Goal: Information Seeking & Learning: Learn about a topic

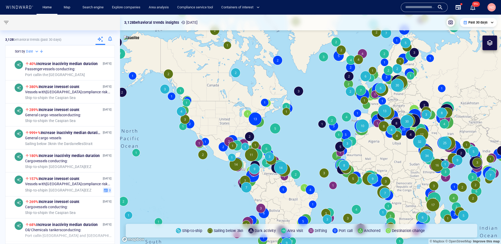
click at [426, 10] on input "text" at bounding box center [420, 7] width 30 height 8
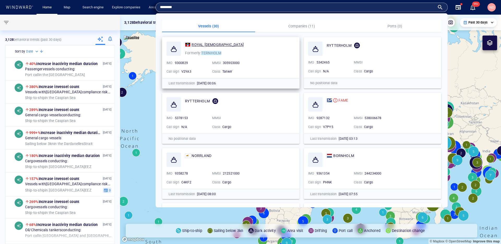
type input "********"
click at [201, 44] on span "ROYAL [DEMOGRAPHIC_DATA]" at bounding box center [217, 44] width 52 height 4
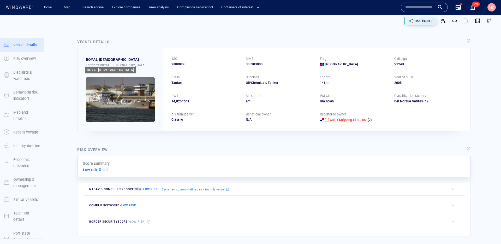
click at [96, 58] on div "ROYAL [DEMOGRAPHIC_DATA]" at bounding box center [112, 59] width 53 height 6
click at [99, 67] on p "+1 more" at bounding box center [93, 69] width 12 height 5
click at [208, 87] on div at bounding box center [250, 122] width 501 height 244
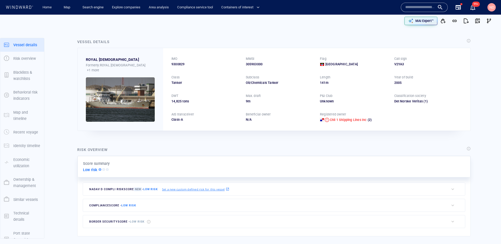
click at [331, 63] on span "Antigua and Barbuda" at bounding box center [341, 64] width 32 height 5
click at [394, 80] on div "Year of build" at bounding box center [403, 77] width 21 height 7
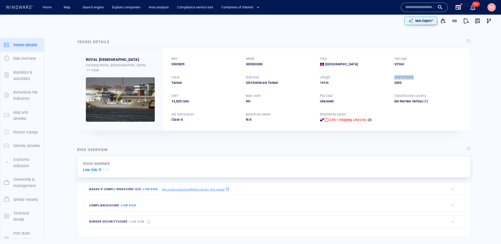
click at [394, 80] on div "Year of build" at bounding box center [403, 77] width 21 height 7
click at [317, 81] on div "IMO 9300829 MMSI 305903000 Flag Antigua and Barbuda Call sign V2YA3 Class Tanke…" at bounding box center [316, 89] width 307 height 82
click at [261, 80] on div "Subclass" at bounding box center [280, 77] width 70 height 7
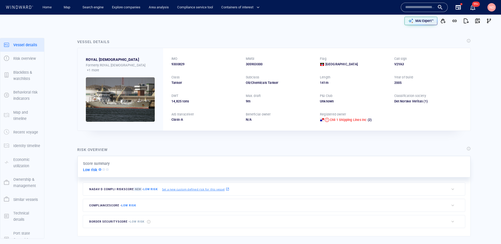
click at [261, 80] on div "Subclass" at bounding box center [280, 77] width 70 height 7
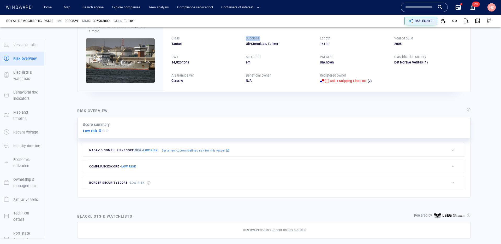
scroll to position [14, 0]
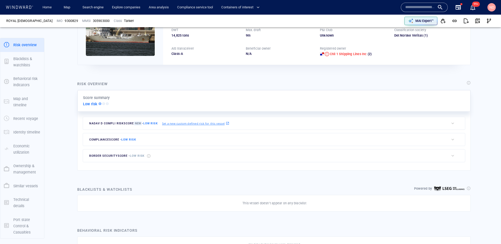
click at [29, 168] on p "Ownership & management" at bounding box center [26, 168] width 27 height 13
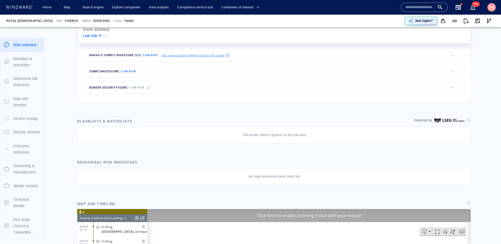
scroll to position [14, 0]
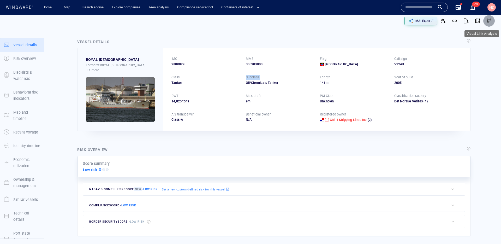
click at [490, 21] on span "button" at bounding box center [488, 20] width 5 height 5
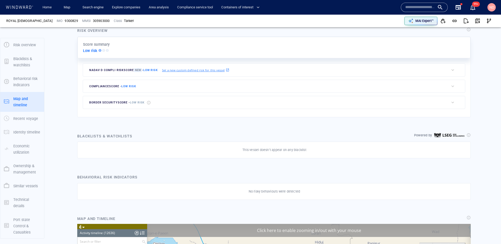
scroll to position [14, 0]
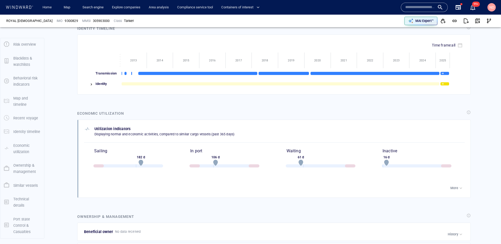
click at [21, 160] on div "Ownership & management" at bounding box center [26, 168] width 31 height 17
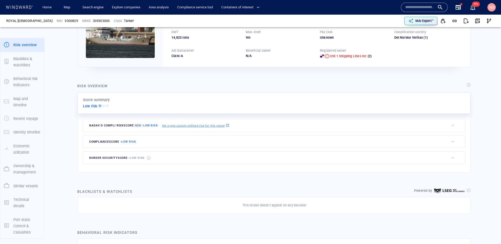
scroll to position [64, 0]
click at [194, 135] on div "compliance score - Low risk" at bounding box center [266, 141] width 366 height 13
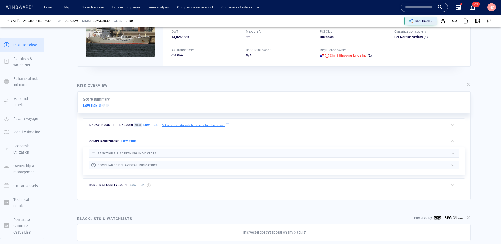
click at [187, 155] on div at bounding box center [303, 153] width 292 height 6
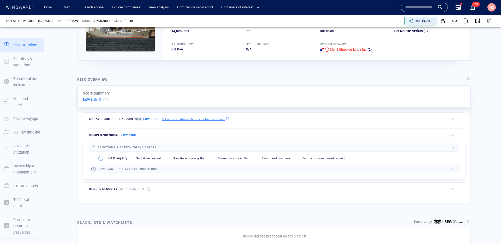
scroll to position [70, 0]
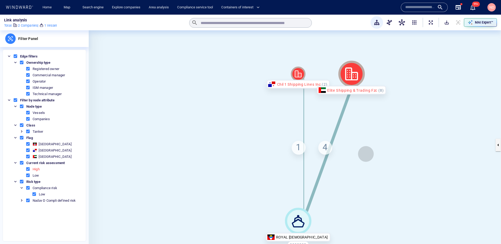
drag, startPoint x: 319, startPoint y: 149, endPoint x: 260, endPoint y: 144, distance: 59.4
click at [260, 144] on canvas at bounding box center [295, 144] width 412 height 229
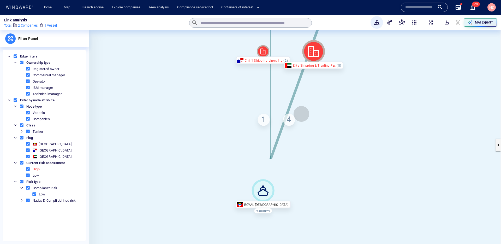
drag, startPoint x: 301, startPoint y: 183, endPoint x: 294, endPoint y: 152, distance: 32.0
click at [294, 152] on canvas at bounding box center [295, 144] width 412 height 229
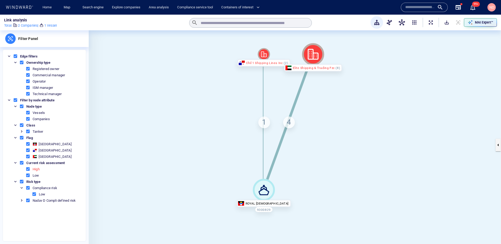
click at [261, 117] on div "1" at bounding box center [264, 122] width 12 height 12
click at [263, 118] on div "1 Registered owner" at bounding box center [264, 122] width 12 height 12
drag, startPoint x: 262, startPoint y: 56, endPoint x: 207, endPoint y: 61, distance: 55.8
click at [207, 61] on icon at bounding box center [210, 59] width 12 height 12
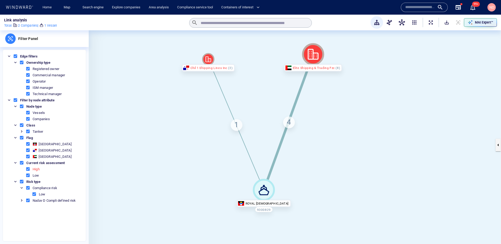
click at [288, 124] on div "4" at bounding box center [289, 122] width 12 height 12
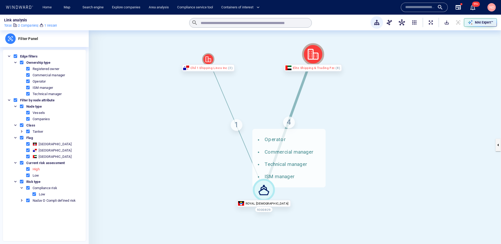
click at [285, 122] on div "4 Operator Commercial manager Technical manager ISM manager" at bounding box center [289, 122] width 12 height 12
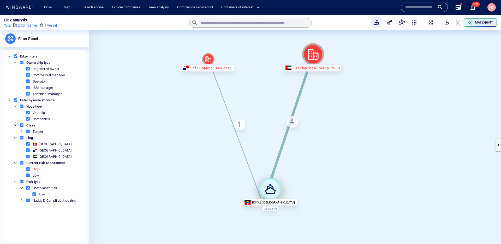
drag, startPoint x: 267, startPoint y: 191, endPoint x: 269, endPoint y: 182, distance: 9.8
click at [269, 182] on icon at bounding box center [270, 188] width 22 height 22
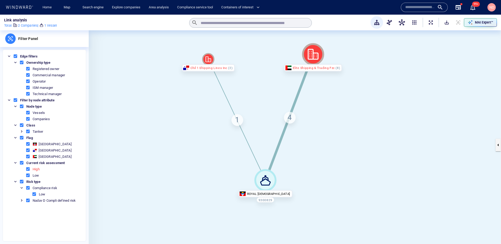
click at [326, 65] on div "Elite Shipping & Trading Fzc" at bounding box center [313, 67] width 58 height 7
click at [316, 55] on icon at bounding box center [315, 55] width 2 height 3
click at [362, 77] on canvas at bounding box center [295, 144] width 412 height 229
click at [430, 22] on span "ExpandAllNodes" at bounding box center [430, 22] width 5 height 5
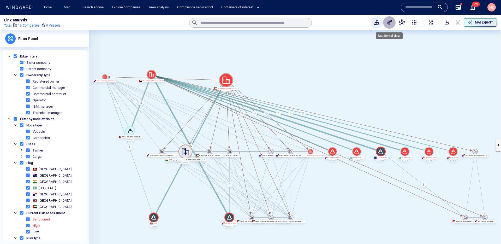
click at [387, 21] on span "button" at bounding box center [389, 22] width 6 height 6
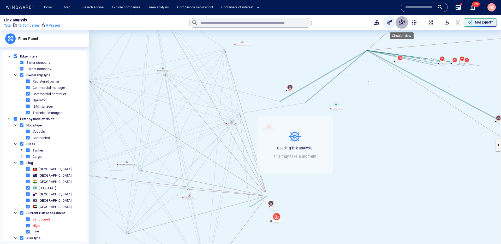
click at [403, 22] on span "button" at bounding box center [401, 22] width 6 height 6
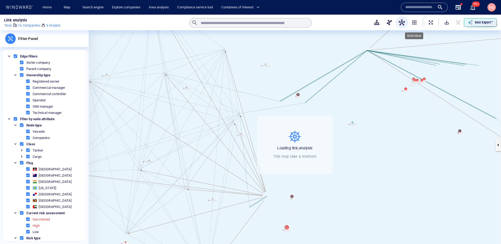
click at [411, 22] on span "button" at bounding box center [414, 22] width 6 height 6
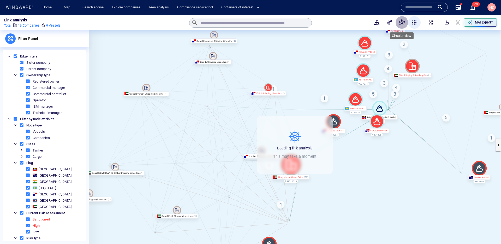
click at [401, 23] on span "button" at bounding box center [401, 22] width 6 height 6
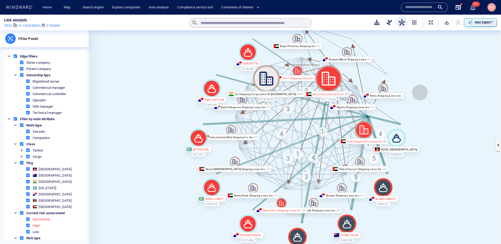
drag, startPoint x: 412, startPoint y: 111, endPoint x: 414, endPoint y: 108, distance: 3.4
click at [415, 108] on canvas at bounding box center [295, 144] width 412 height 229
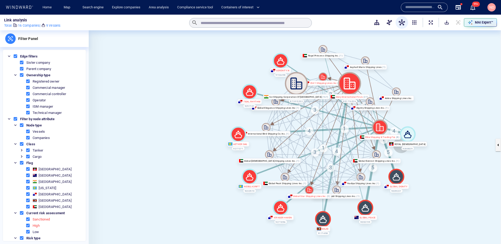
drag, startPoint x: 392, startPoint y: 146, endPoint x: 401, endPoint y: 145, distance: 8.9
click at [401, 145] on div "ROYAL [DEMOGRAPHIC_DATA]" at bounding box center [407, 143] width 39 height 5
drag, startPoint x: 405, startPoint y: 134, endPoint x: 464, endPoint y: 115, distance: 62.1
click at [464, 114] on icon at bounding box center [462, 110] width 8 height 7
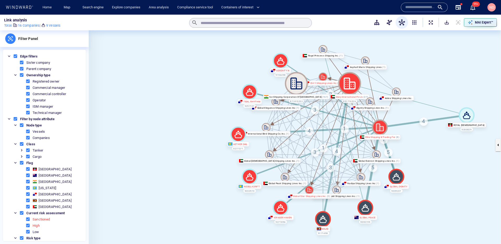
click at [29, 132] on span at bounding box center [28, 131] width 5 height 5
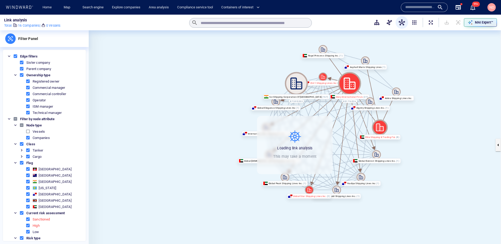
click at [28, 137] on span at bounding box center [28, 137] width 5 height 5
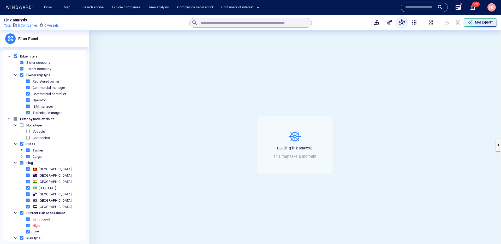
click at [28, 131] on span at bounding box center [28, 131] width 5 height 5
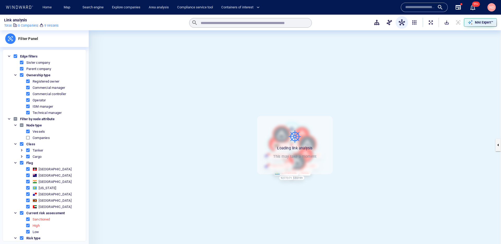
click at [28, 137] on span at bounding box center [28, 137] width 5 height 5
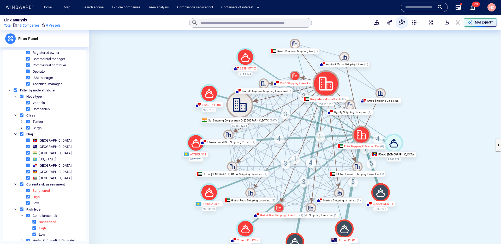
scroll to position [34, 0]
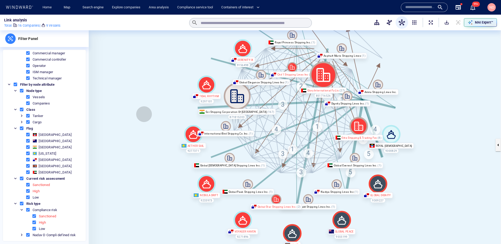
drag, startPoint x: 142, startPoint y: 149, endPoint x: 139, endPoint y: 144, distance: 5.4
click at [139, 144] on canvas at bounding box center [295, 144] width 412 height 229
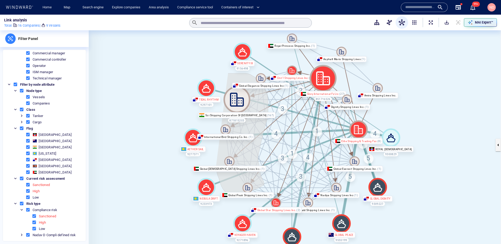
drag, startPoint x: 228, startPoint y: 73, endPoint x: 213, endPoint y: 161, distance: 89.4
click at [213, 161] on canvas at bounding box center [295, 144] width 412 height 229
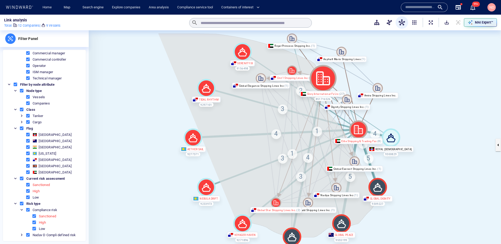
drag, startPoint x: 158, startPoint y: 34, endPoint x: 189, endPoint y: 230, distance: 198.4
click at [189, 230] on canvas at bounding box center [295, 144] width 412 height 229
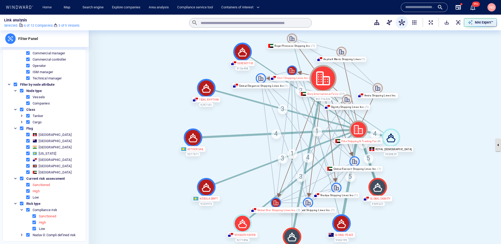
click at [499, 148] on button "button" at bounding box center [497, 144] width 5 height 13
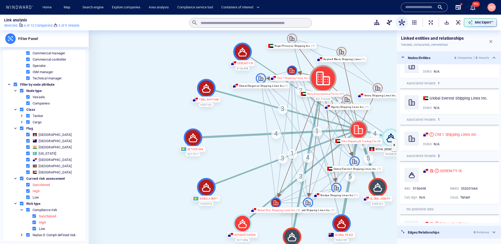
scroll to position [122, 0]
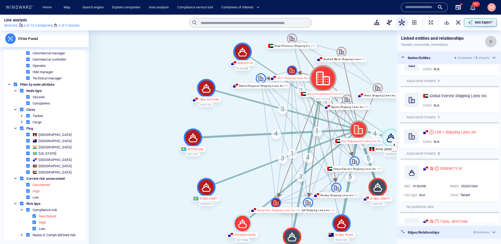
click at [490, 45] on button "button" at bounding box center [490, 41] width 11 height 11
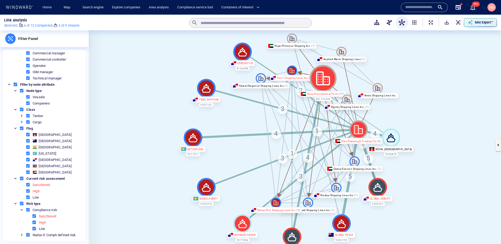
click at [433, 94] on canvas at bounding box center [295, 144] width 412 height 229
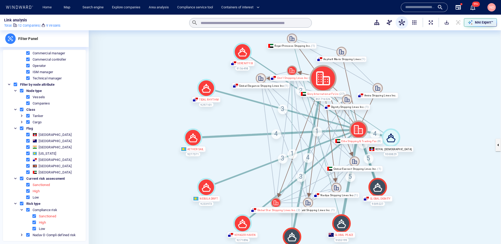
click at [401, 122] on canvas at bounding box center [295, 144] width 412 height 229
click at [474, 24] on div "MAI Expert™" at bounding box center [483, 22] width 20 height 7
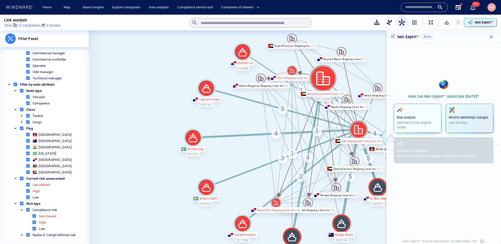
click at [422, 124] on p "Summary of the original vessel" at bounding box center [417, 124] width 41 height 9
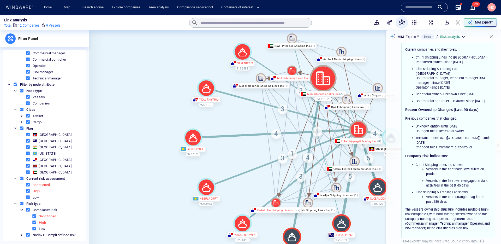
scroll to position [79, 0]
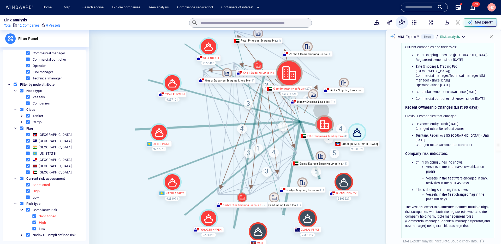
drag, startPoint x: 376, startPoint y: 118, endPoint x: 342, endPoint y: 112, distance: 34.0
click at [342, 112] on canvas at bounding box center [295, 144] width 412 height 229
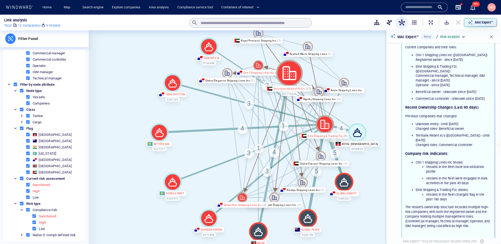
drag, startPoint x: 311, startPoint y: 96, endPoint x: 317, endPoint y: 93, distance: 6.3
click at [317, 93] on icon at bounding box center [319, 92] width 10 height 10
click at [290, 80] on icon at bounding box center [289, 72] width 27 height 27
click at [324, 125] on icon at bounding box center [324, 124] width 19 height 19
click at [450, 38] on p "Risk analysis" at bounding box center [450, 36] width 20 height 5
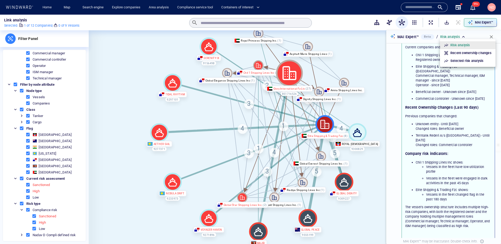
click at [454, 60] on p "Selected risk analysis" at bounding box center [466, 60] width 33 height 5
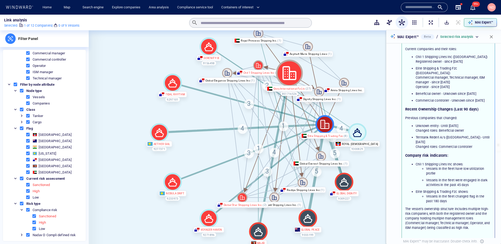
scroll to position [0, 0]
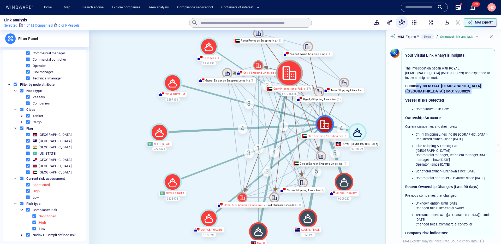
drag, startPoint x: 416, startPoint y: 79, endPoint x: 456, endPoint y: 90, distance: 41.3
click at [456, 90] on div "The investigation began with ROYAL LADY (IMO: 9300829) and expanded to its owne…" at bounding box center [448, 186] width 86 height 241
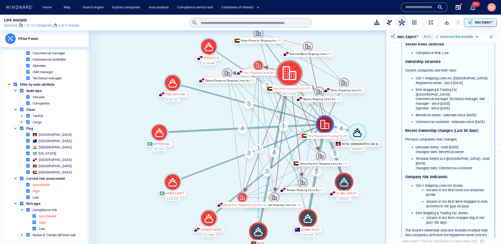
scroll to position [59, 0]
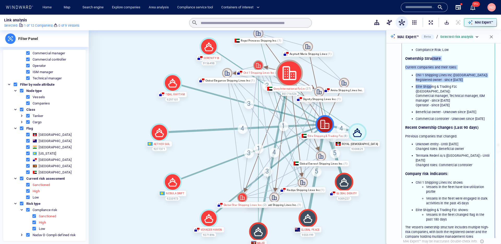
drag, startPoint x: 431, startPoint y: 56, endPoint x: 431, endPoint y: 82, distance: 25.8
click at [431, 82] on div "The investigation began with ROYAL LADY (IMO: 9300829) and expanded to its owne…" at bounding box center [448, 127] width 86 height 241
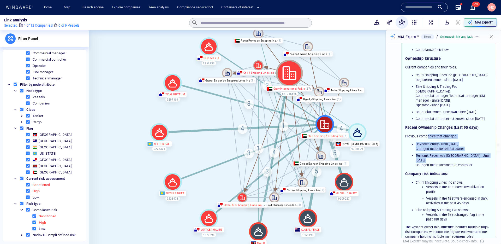
drag, startPoint x: 427, startPoint y: 134, endPoint x: 426, endPoint y: 163, distance: 29.5
click at [426, 163] on div "The investigation began with ROYAL LADY (IMO: 9300829) and expanded to its owne…" at bounding box center [448, 127] width 86 height 241
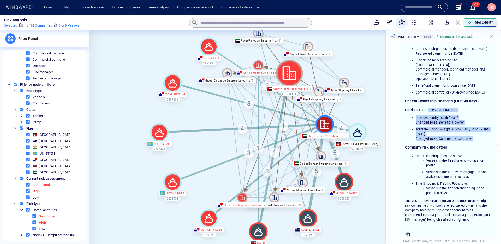
scroll to position [99, 0]
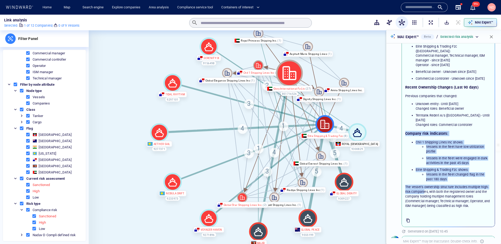
drag, startPoint x: 423, startPoint y: 125, endPoint x: 424, endPoint y: 184, distance: 59.7
click at [424, 184] on div "The investigation began with ROYAL LADY (IMO: 9300829) and expanded to its owne…" at bounding box center [448, 87] width 86 height 241
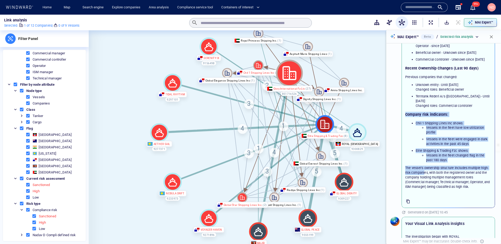
scroll to position [121, 0]
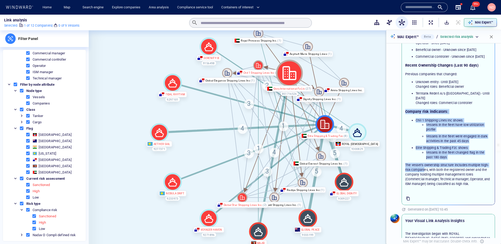
click at [421, 162] on p "The vessel's ownership structure includes multiple high-risk companies, with bo…" at bounding box center [448, 173] width 86 height 23
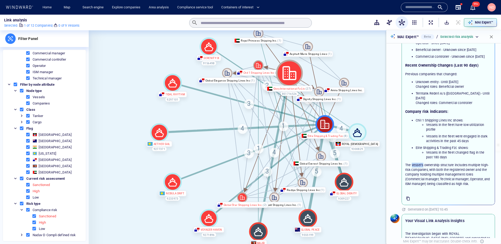
click at [421, 162] on p "The vessel's ownership structure includes multiple high-risk companies, with bo…" at bounding box center [448, 173] width 86 height 23
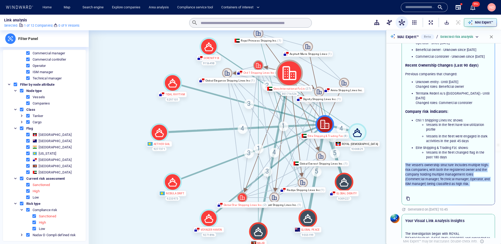
drag, startPoint x: 421, startPoint y: 160, endPoint x: 421, endPoint y: 169, distance: 9.9
click at [421, 169] on p "The vessel's ownership structure includes multiple high-risk companies, with bo…" at bounding box center [448, 173] width 86 height 23
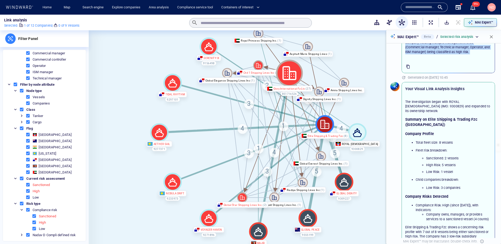
scroll to position [255, 0]
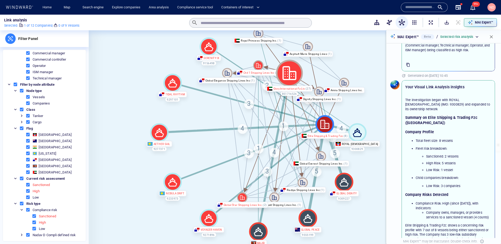
click at [415, 115] on h2 "Summary on Elite Shipping & Trading Fzc (United Arab Emirates)" at bounding box center [448, 120] width 86 height 11
click at [416, 99] on p "The investigation began with ROYAL LADY (IMO: 9300829) and expanded to its owne…" at bounding box center [448, 105] width 86 height 14
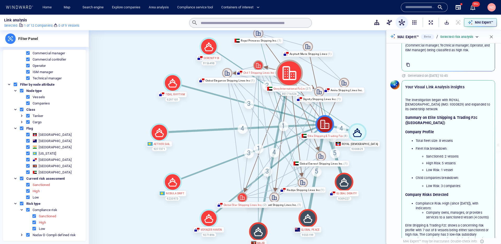
click at [412, 115] on h2 "Summary on Elite Shipping & Trading Fzc (United Arab Emirates)" at bounding box center [448, 120] width 86 height 11
drag, startPoint x: 413, startPoint y: 123, endPoint x: 426, endPoint y: 168, distance: 47.3
click at [426, 168] on div "The investigation began with ROYAL LADY (IMO: 9300829) and expanded to its owne…" at bounding box center [448, 172] width 86 height 148
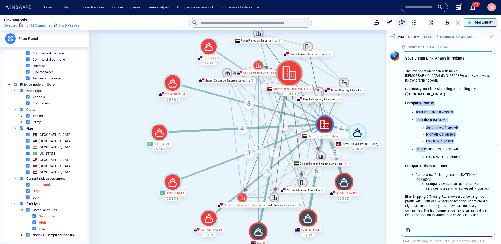
scroll to position [286, 0]
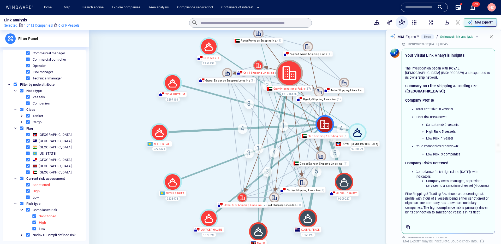
click at [422, 156] on div "The investigation began with ROYAL LADY (IMO: 9300829) and expanded to its owne…" at bounding box center [448, 140] width 86 height 148
drag, startPoint x: 422, startPoint y: 156, endPoint x: 440, endPoint y: 183, distance: 32.6
click at [440, 183] on div "The investigation began with ROYAL LADY (IMO: 9300829) and expanded to its owne…" at bounding box center [448, 140] width 86 height 148
click at [437, 191] on p "Elite Shipping & Trading Fzc shows a concerning risk profile with 7 out of 8 ve…" at bounding box center [448, 202] width 86 height 23
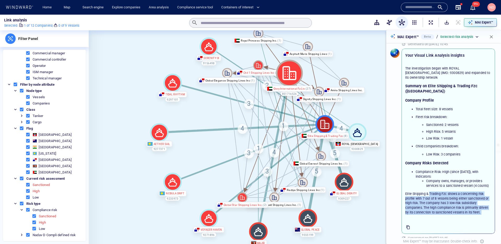
drag, startPoint x: 437, startPoint y: 186, endPoint x: 440, endPoint y: 204, distance: 18.0
click at [440, 204] on p "Elite Shipping & Trading Fzc shows a concerning risk profile with 7 out of 8 ve…" at bounding box center [448, 202] width 86 height 23
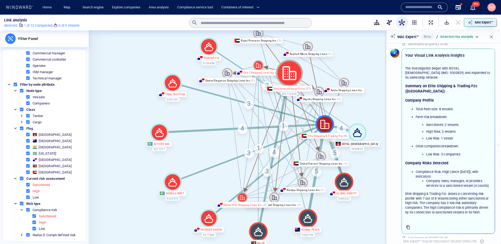
click at [462, 39] on div "**********" at bounding box center [459, 36] width 41 height 7
click at [462, 37] on p "Selected risk analysis" at bounding box center [456, 36] width 33 height 5
click at [468, 55] on p "Recent ownership changes" at bounding box center [470, 53] width 41 height 5
type input "**********"
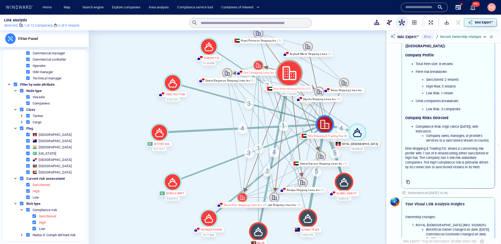
scroll to position [363, 0]
